Goal: Register for event/course

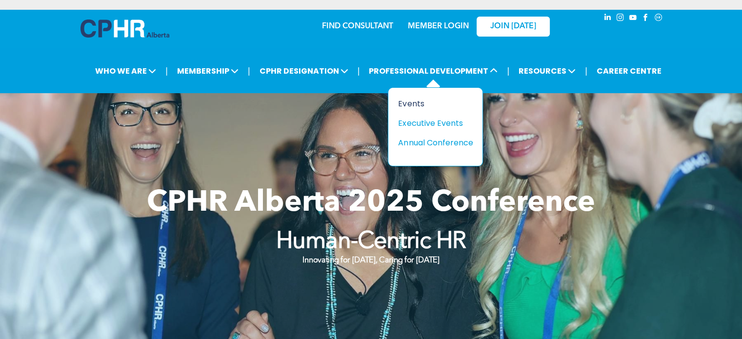
click at [415, 104] on div "Events" at bounding box center [431, 104] width 67 height 12
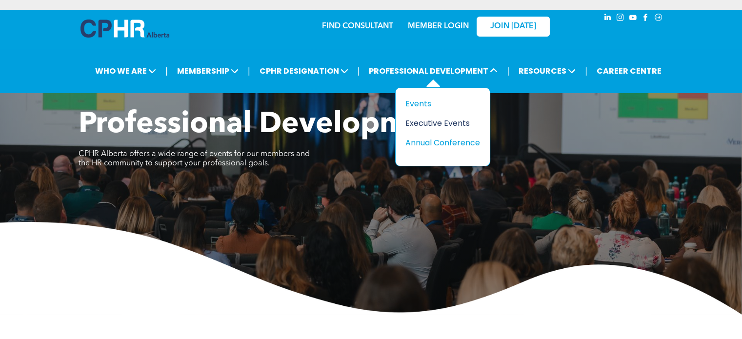
click at [423, 122] on div "Executive Events" at bounding box center [438, 123] width 67 height 12
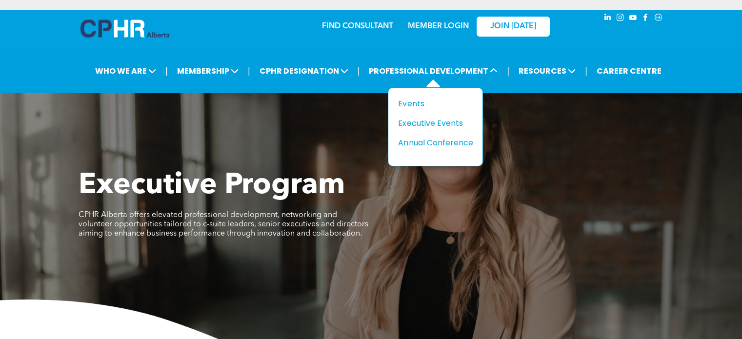
click at [421, 148] on div "Title Events Executive Events Annual Conference" at bounding box center [435, 126] width 95 height 79
click at [417, 139] on div "Annual Conference" at bounding box center [431, 143] width 67 height 12
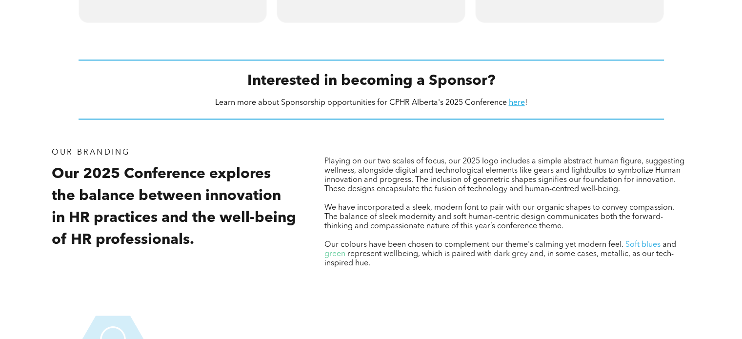
scroll to position [975, 0]
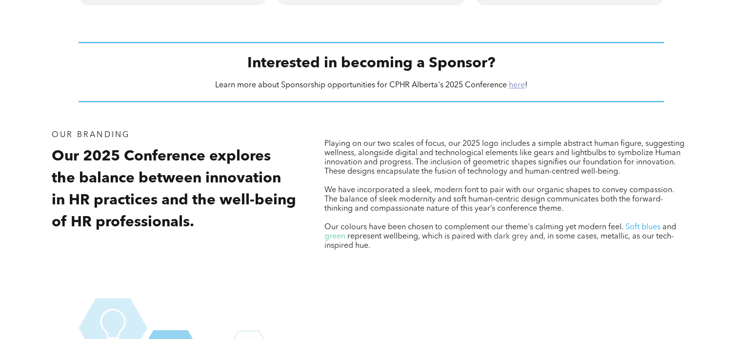
click at [515, 85] on link "here" at bounding box center [517, 85] width 16 height 8
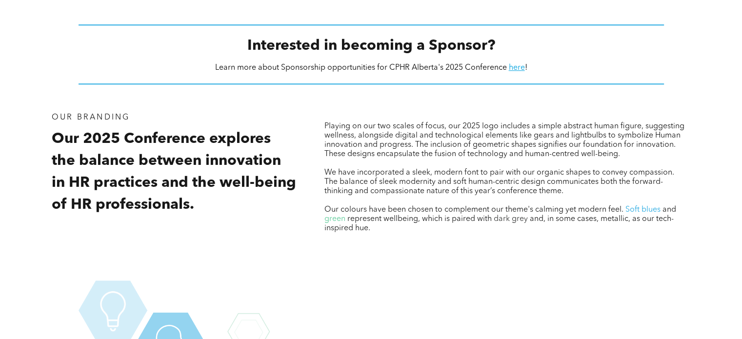
scroll to position [707, 0]
